Goal: Information Seeking & Learning: Learn about a topic

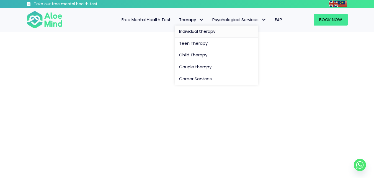
click at [194, 30] on span "Individual therapy" at bounding box center [197, 31] width 36 height 6
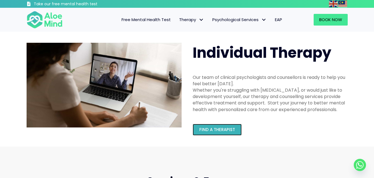
click at [211, 133] on link "Find a therapist" at bounding box center [217, 130] width 49 height 12
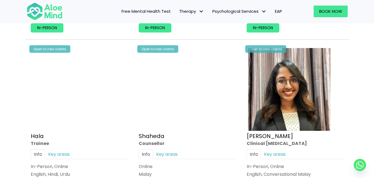
scroll to position [499, 0]
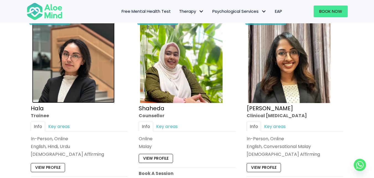
click at [47, 70] on img at bounding box center [73, 61] width 83 height 83
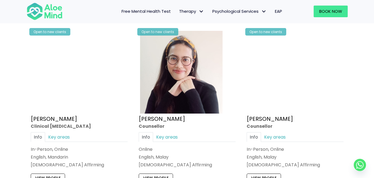
scroll to position [1330, 0]
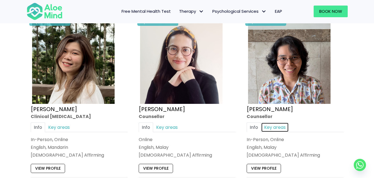
click at [287, 124] on link "Key areas" at bounding box center [275, 127] width 28 height 10
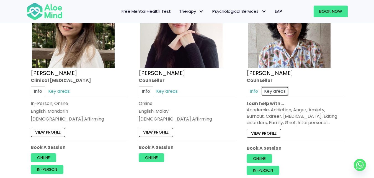
scroll to position [1357, 0]
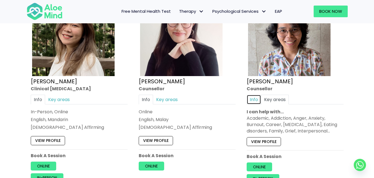
click at [254, 98] on link "Info" at bounding box center [254, 99] width 14 height 10
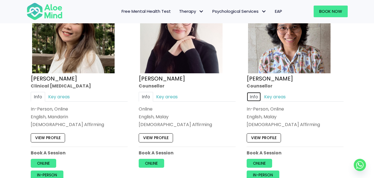
scroll to position [1374, 0]
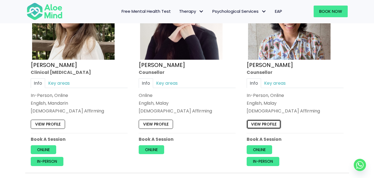
click at [269, 124] on link "View profile" at bounding box center [264, 123] width 34 height 9
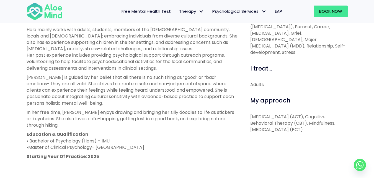
scroll to position [277, 0]
